Goal: Submit feedback/report problem: Submit feedback/report problem

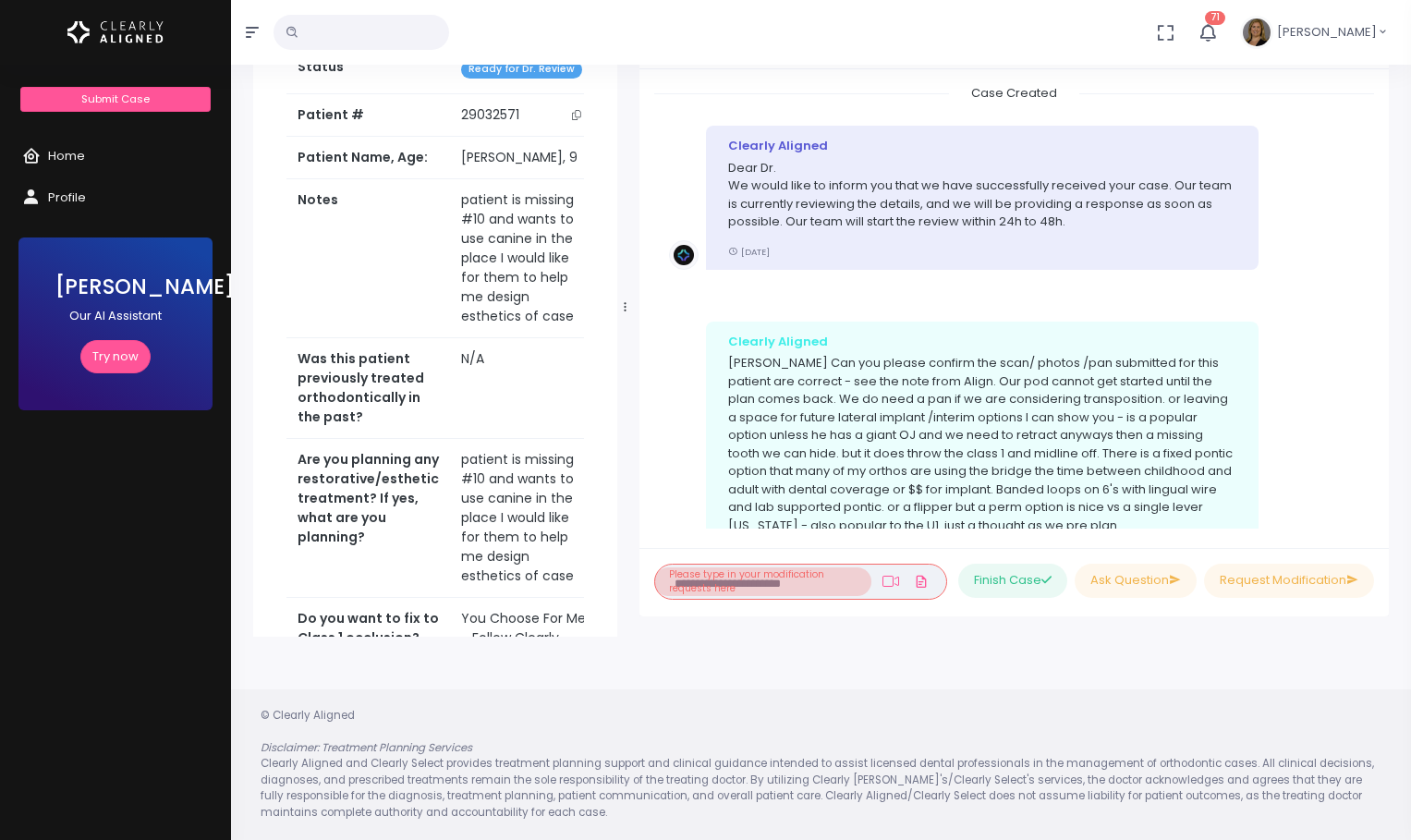
scroll to position [1517, 0]
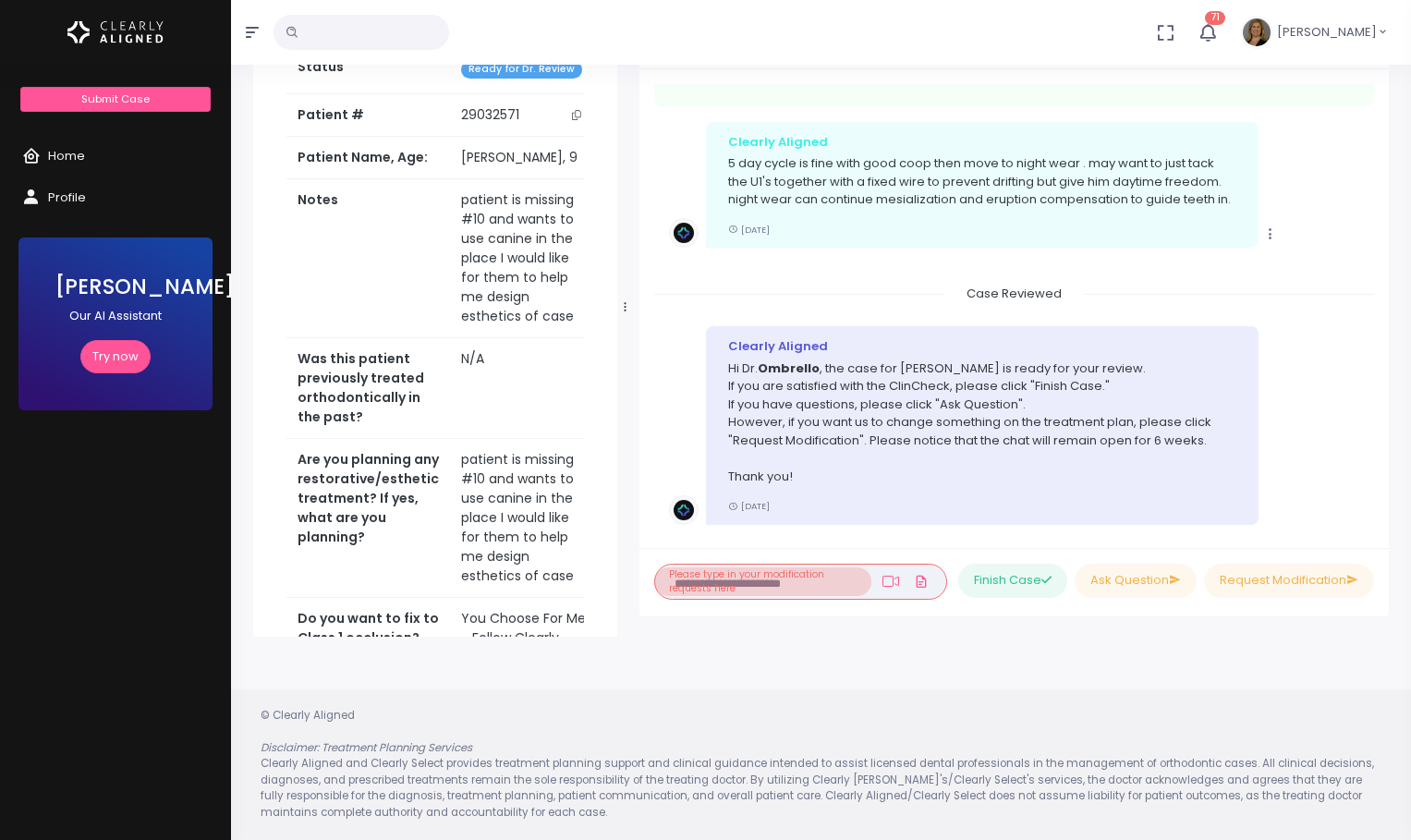
click at [1295, 301] on div "Case Reviewed" at bounding box center [1014, 294] width 720 height 18
click at [1242, 579] on button "Request Modification" at bounding box center [1289, 580] width 170 height 34
click at [747, 582] on li "Please type in your modification requests here" at bounding box center [762, 581] width 217 height 29
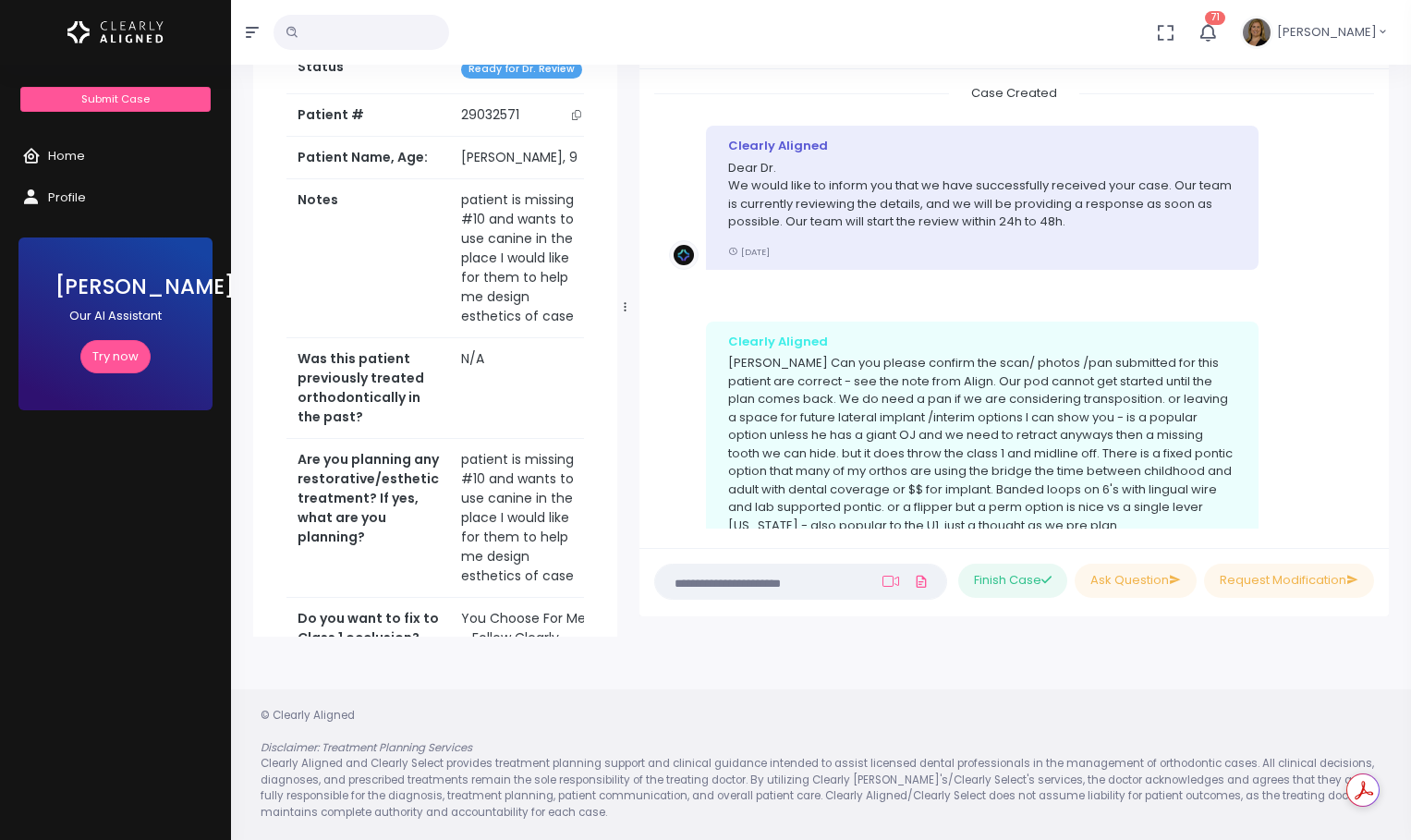
scroll to position [1610, 0]
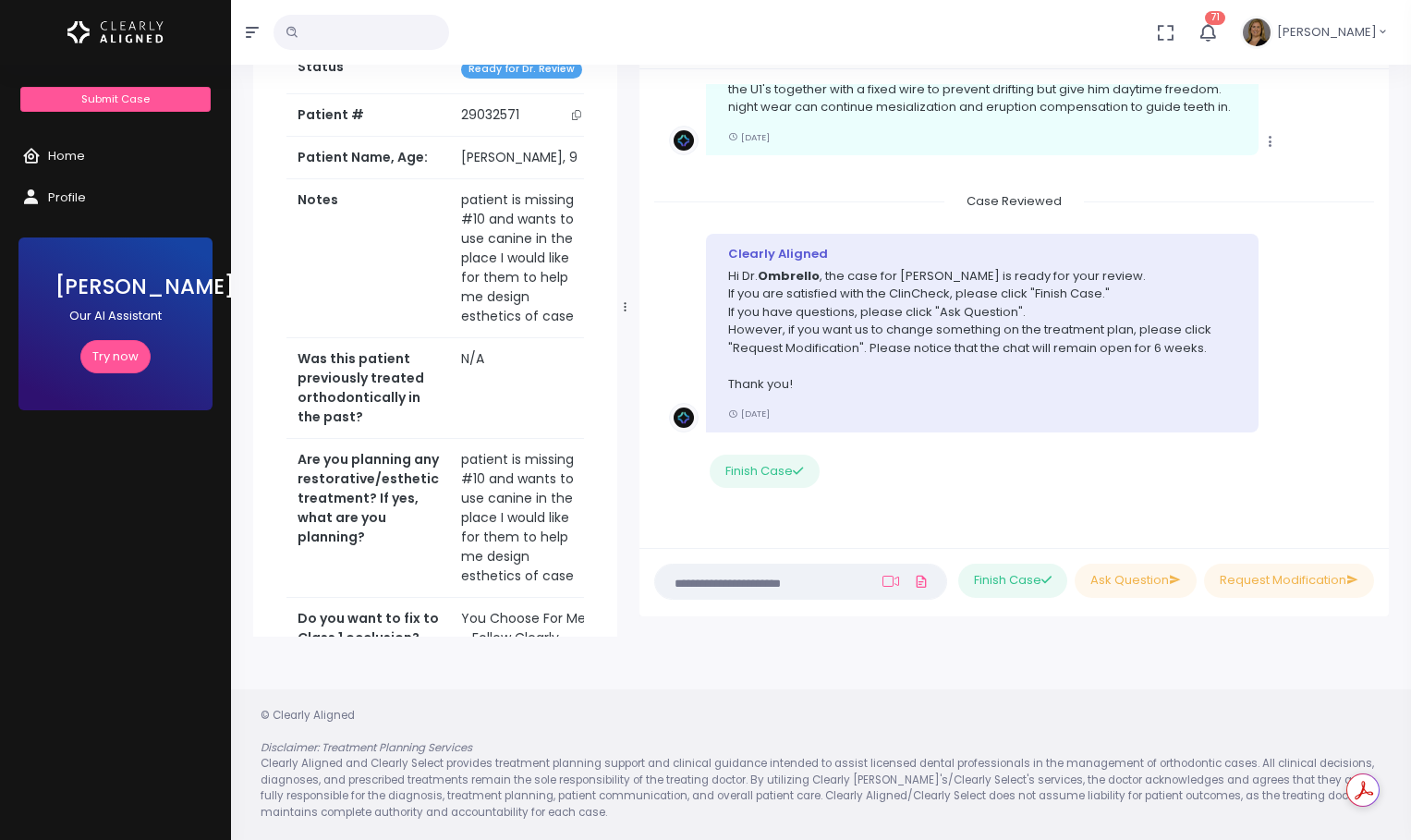
click at [739, 583] on textarea at bounding box center [764, 581] width 197 height 20
paste textarea "**********"
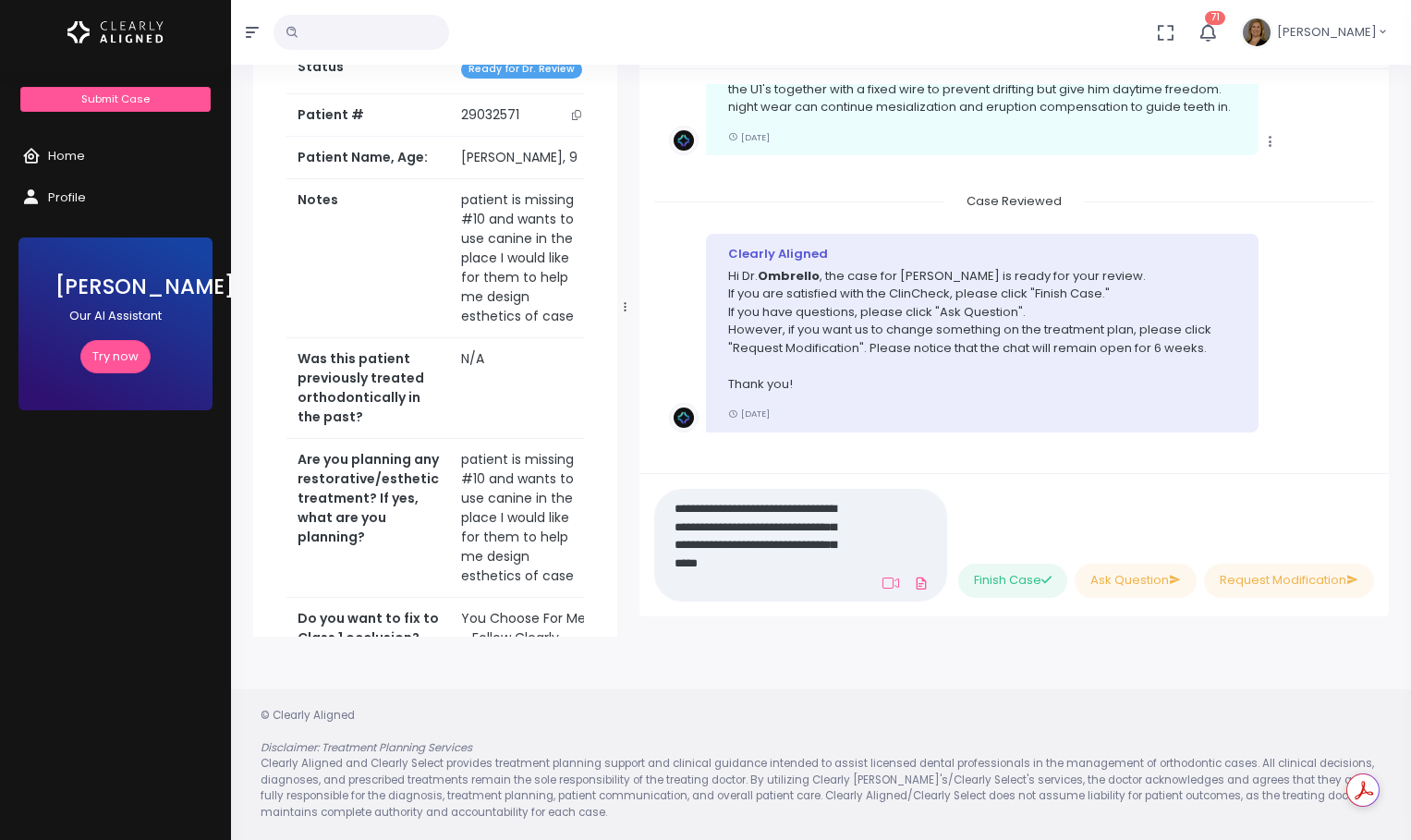
scroll to position [0, 0]
type textarea "**********"
click at [1254, 576] on button "Request Modification" at bounding box center [1289, 580] width 170 height 34
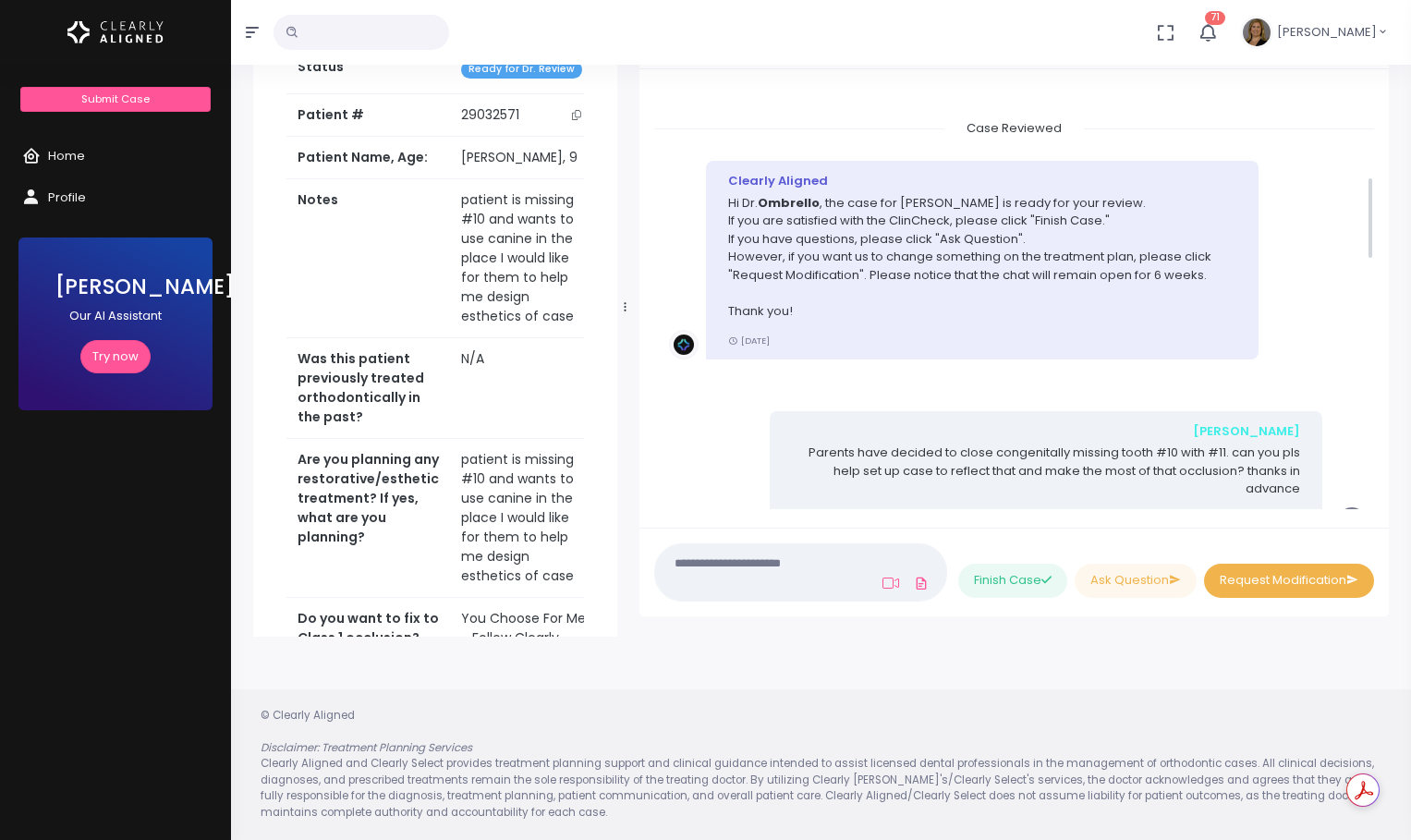
scroll to position [436, 0]
